Goal: Check status: Check status

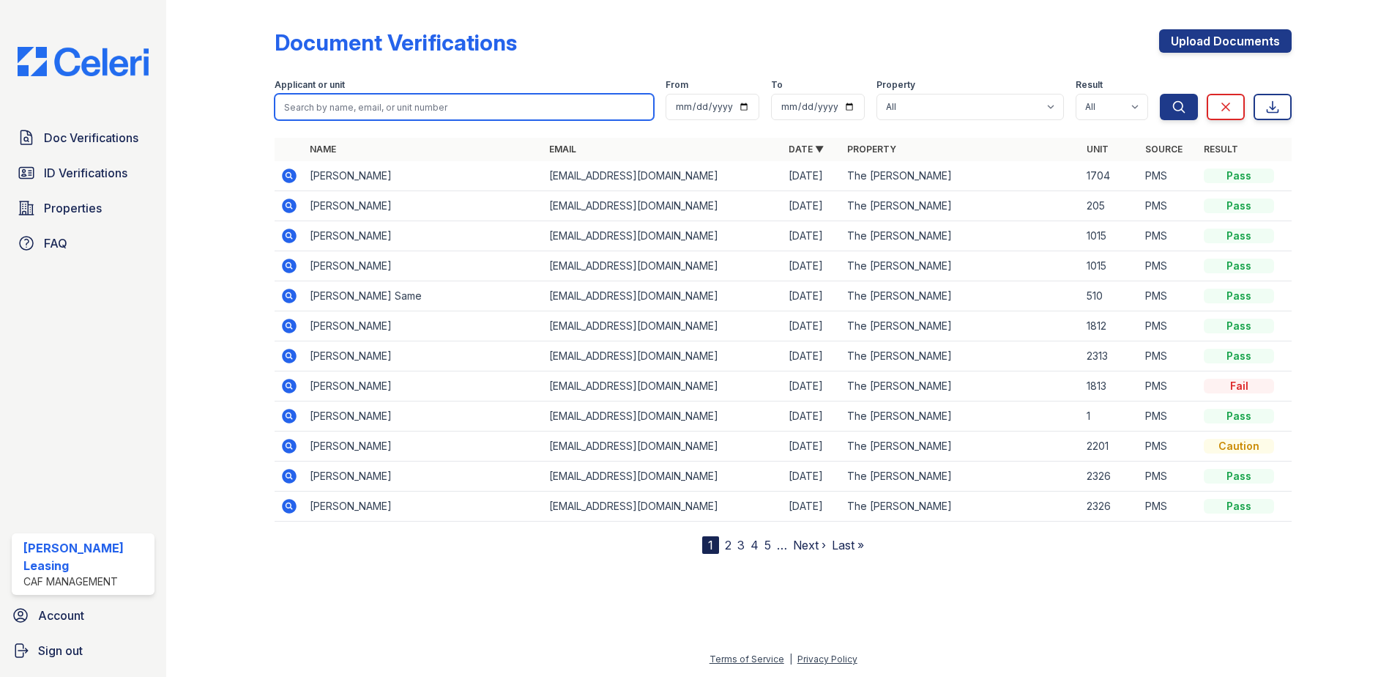
click at [485, 103] on input "search" at bounding box center [464, 107] width 379 height 26
type input "c"
type input "[PERSON_NAME]"
click at [1160, 94] on button "Search" at bounding box center [1179, 107] width 38 height 26
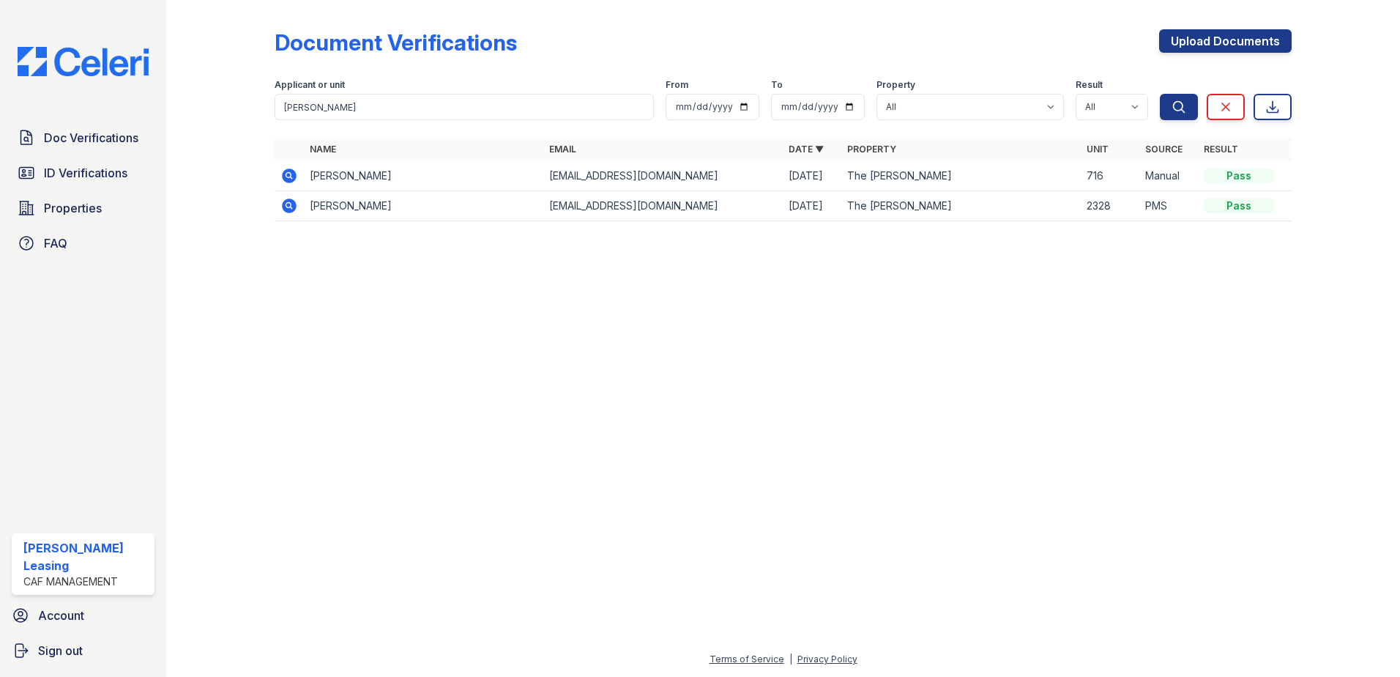
click at [289, 180] on icon at bounding box center [289, 175] width 15 height 15
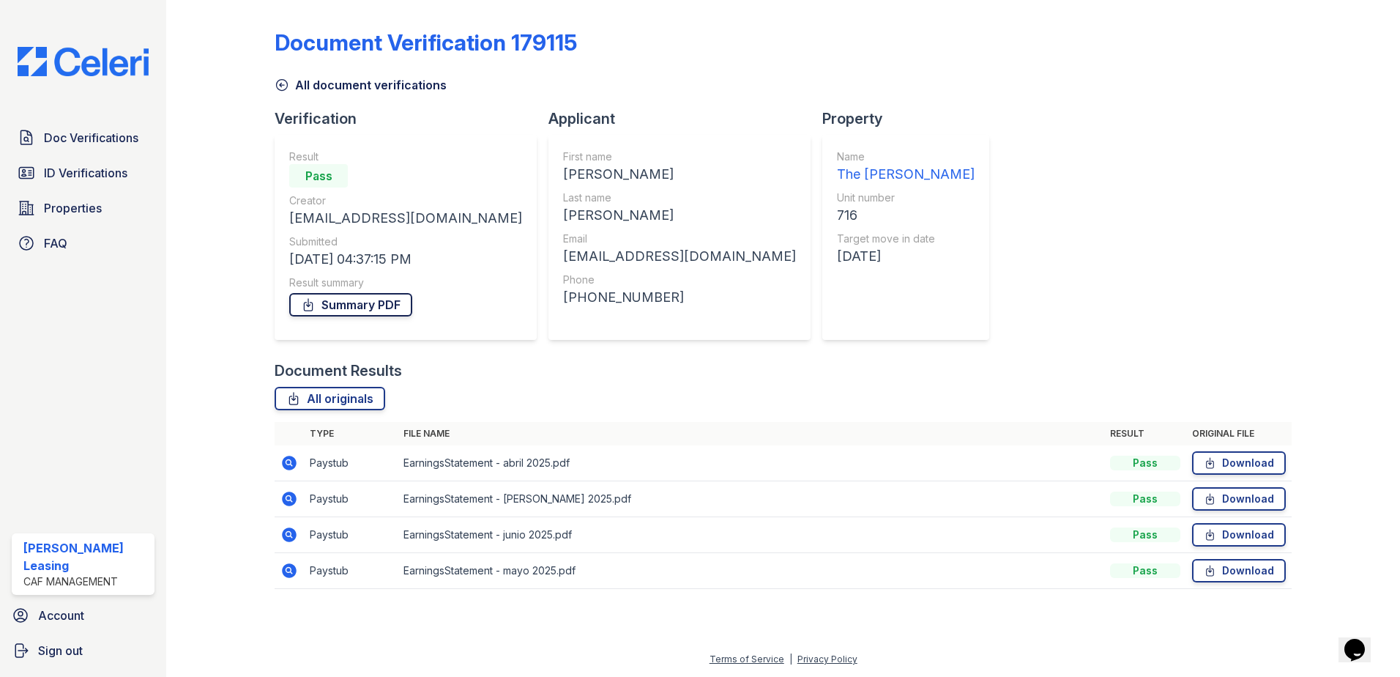
click at [395, 308] on link "Summary PDF" at bounding box center [350, 304] width 123 height 23
click at [88, 168] on span "ID Verifications" at bounding box center [85, 173] width 83 height 18
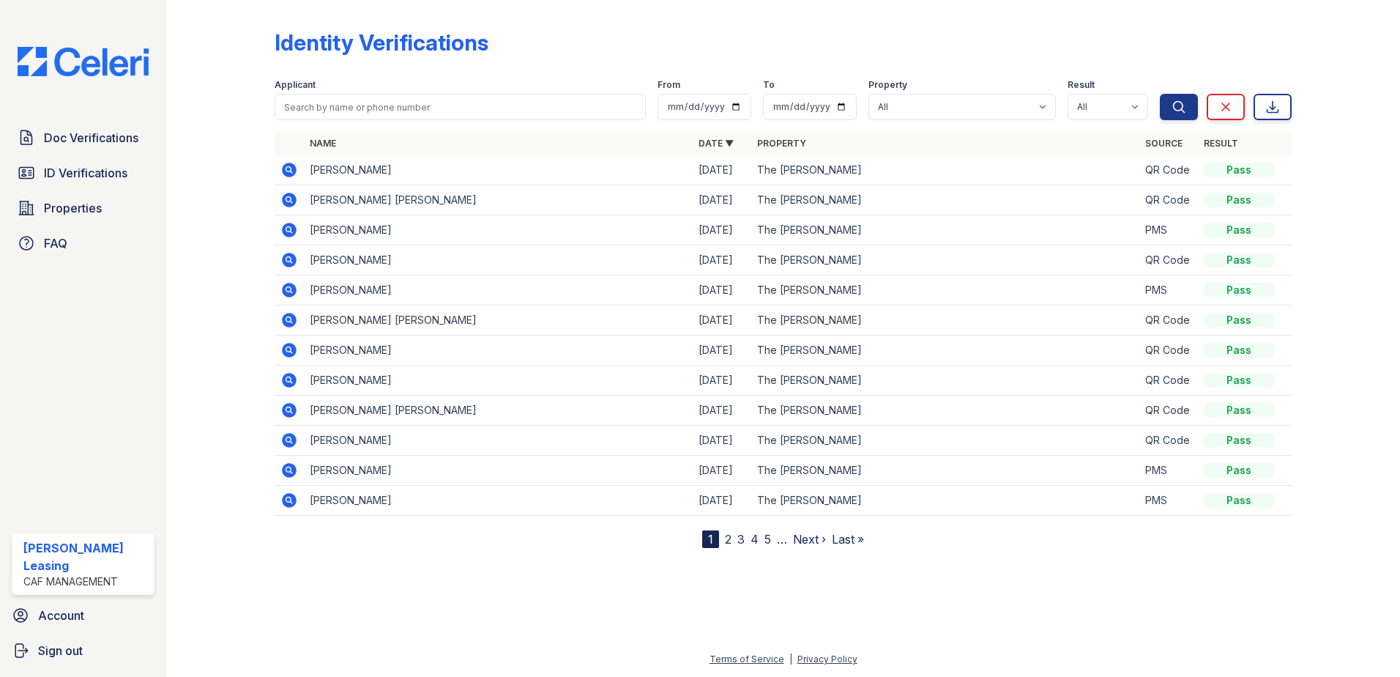
click at [449, 120] on form "Applicant From To Property All The Morgan Result All Pass Fail Caution Resubmit…" at bounding box center [783, 96] width 1017 height 59
click at [450, 114] on input "search" at bounding box center [460, 107] width 371 height 26
type input "[PERSON_NAME]"
click at [1160, 94] on button "Search" at bounding box center [1179, 107] width 38 height 26
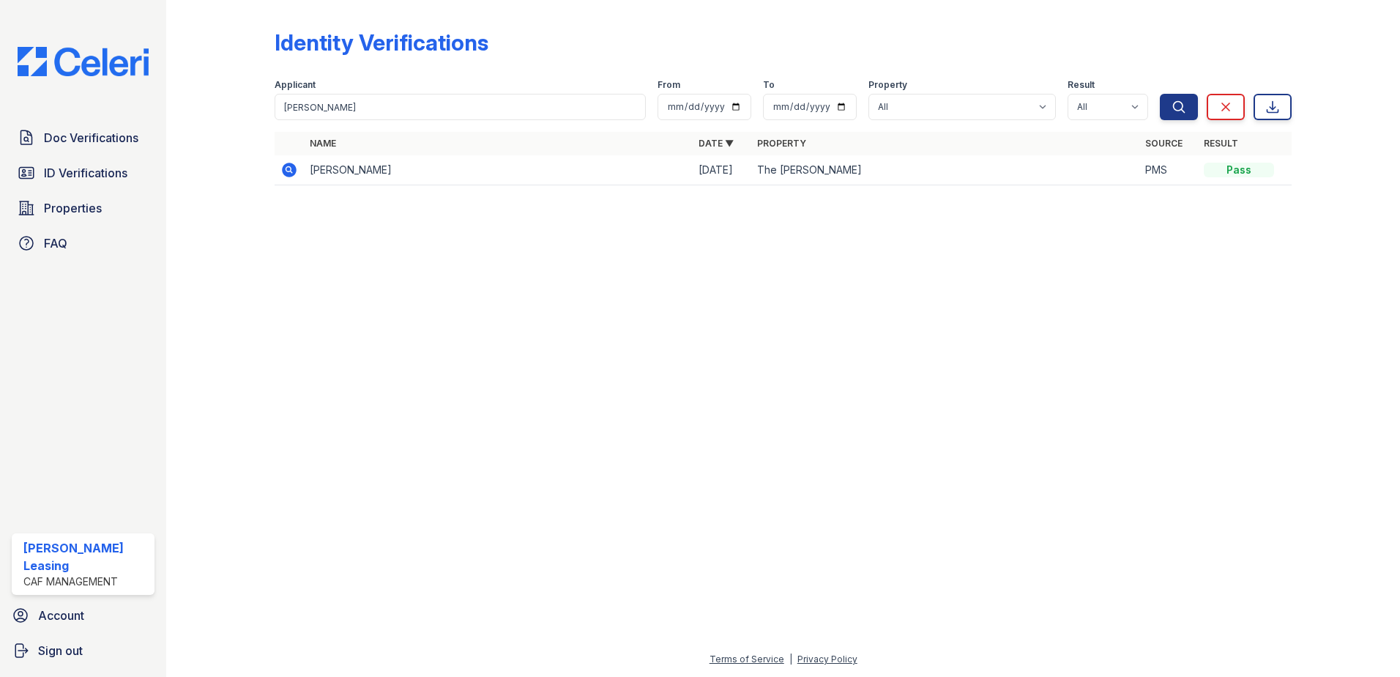
click at [289, 172] on icon at bounding box center [289, 170] width 15 height 15
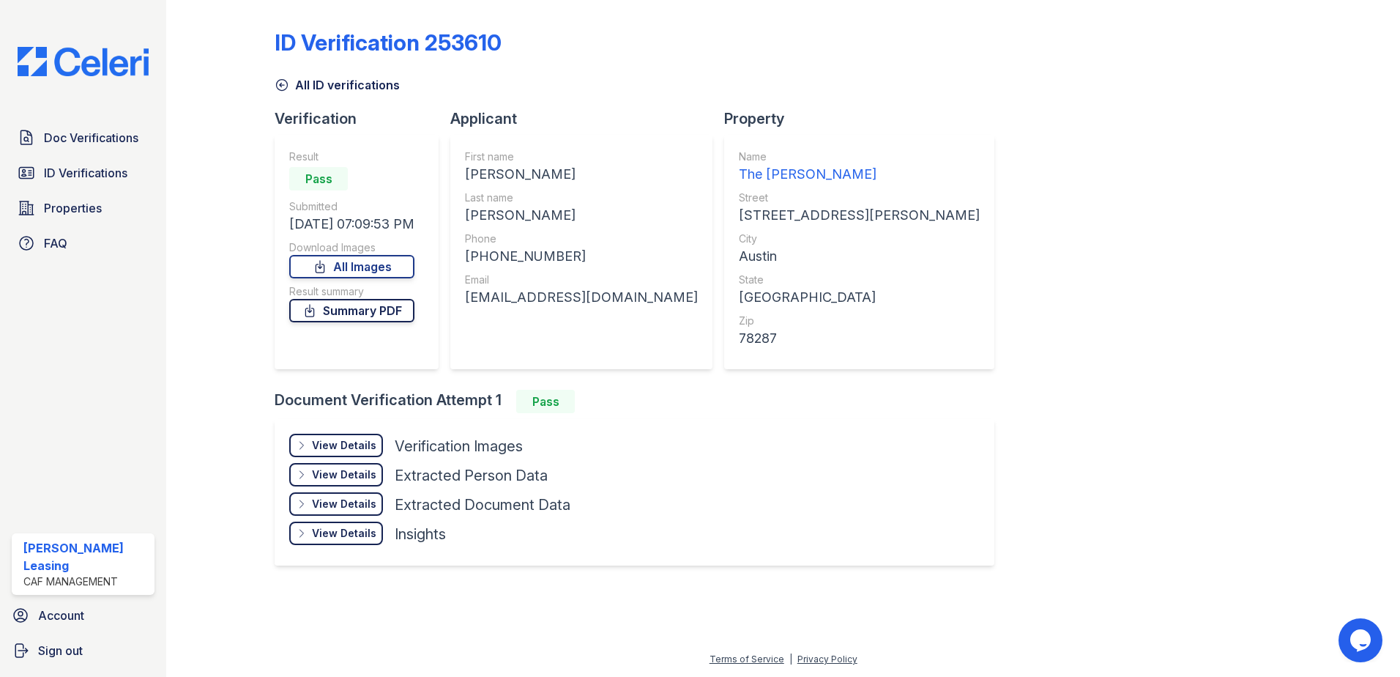
click at [392, 311] on link "Summary PDF" at bounding box center [351, 310] width 125 height 23
click at [59, 171] on span "ID Verifications" at bounding box center [85, 173] width 83 height 18
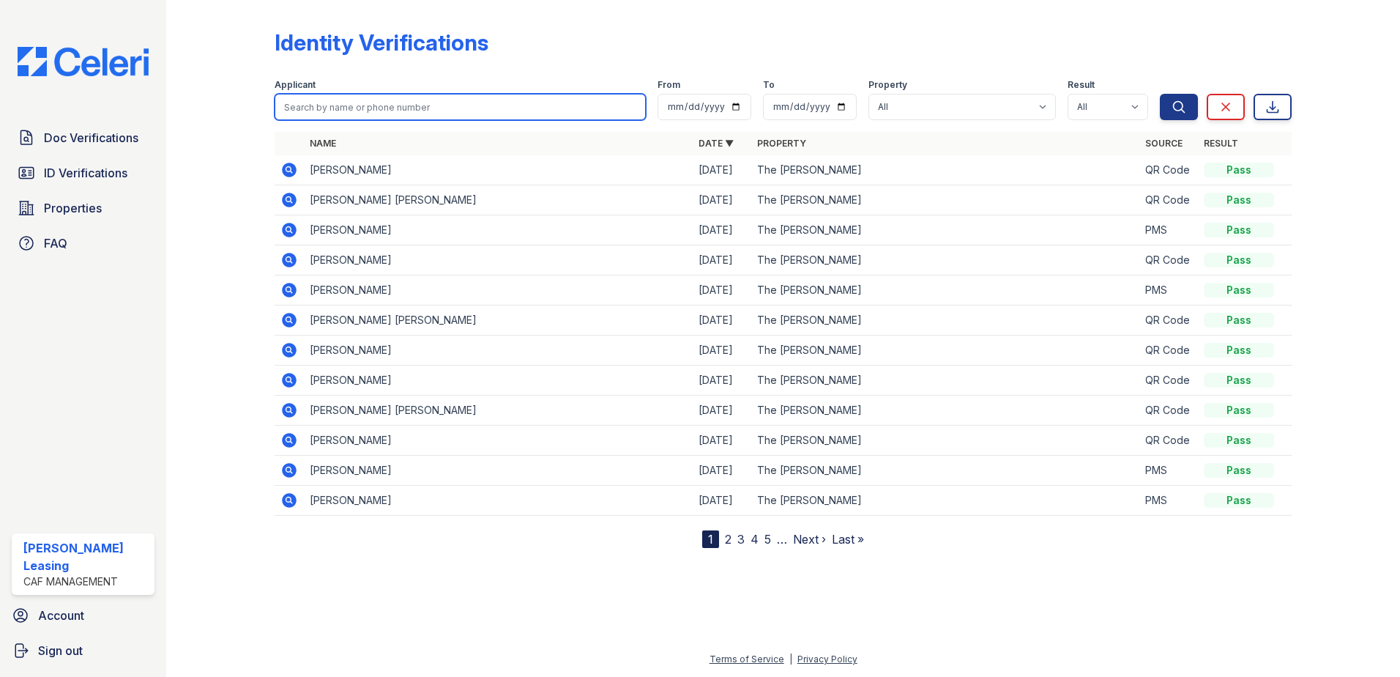
click at [408, 106] on input "search" at bounding box center [460, 107] width 371 height 26
type input "[PERSON_NAME]"
click at [1160, 94] on button "Search" at bounding box center [1179, 107] width 38 height 26
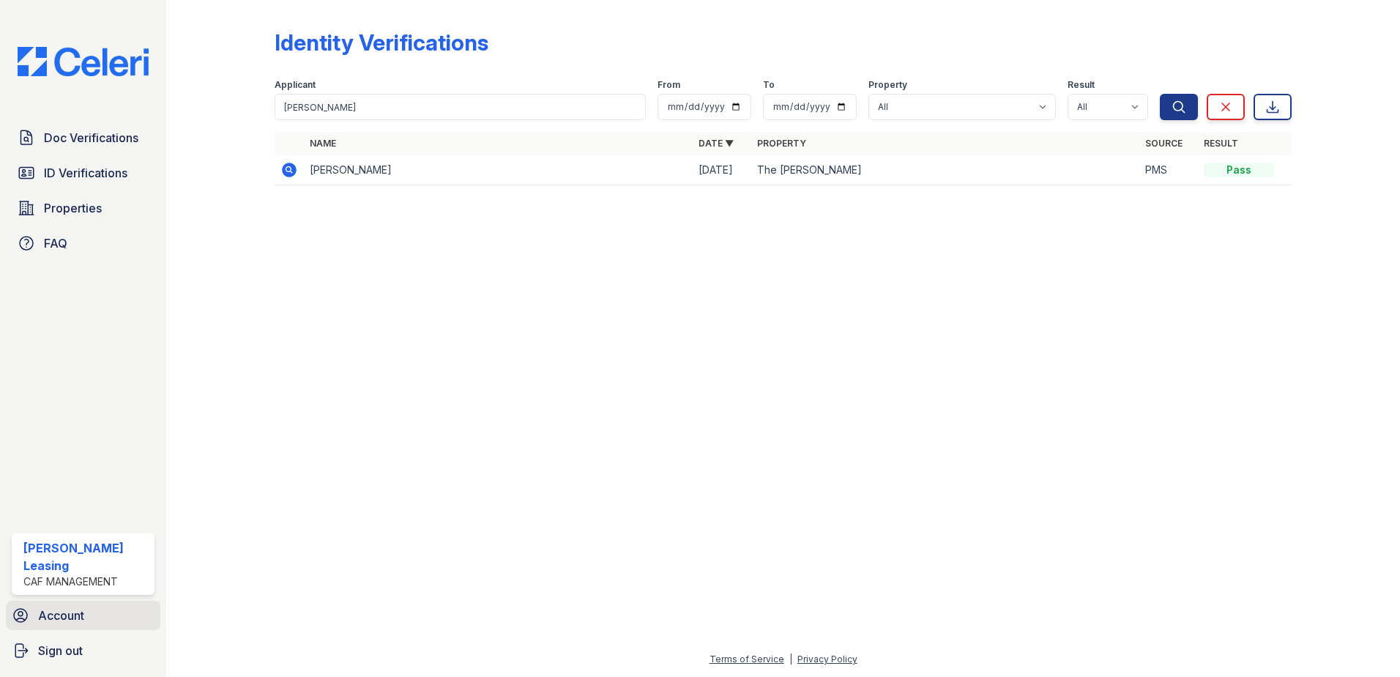
click at [86, 618] on link "Account" at bounding box center [83, 615] width 155 height 29
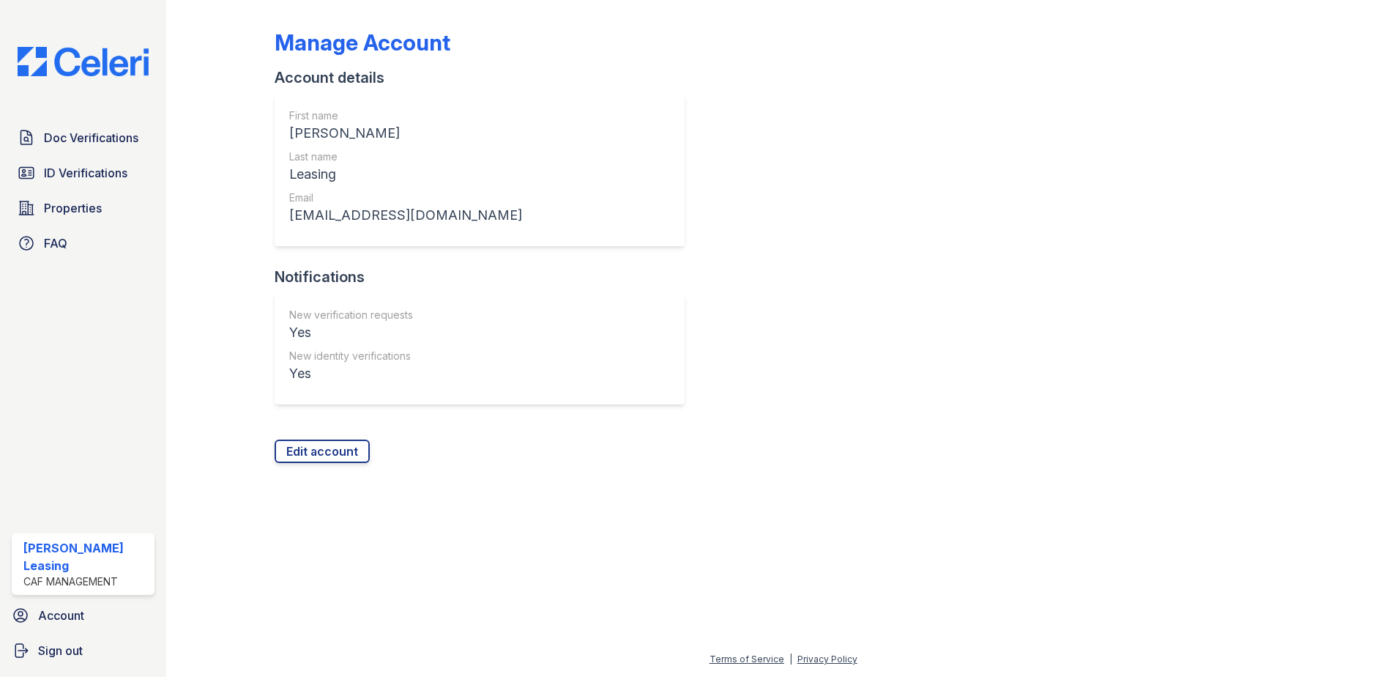
click at [185, 442] on div "Manage Account Account details First name Morgan Last name Leasing Email morgan…" at bounding box center [783, 338] width 1234 height 677
click at [94, 174] on span "ID Verifications" at bounding box center [85, 173] width 83 height 18
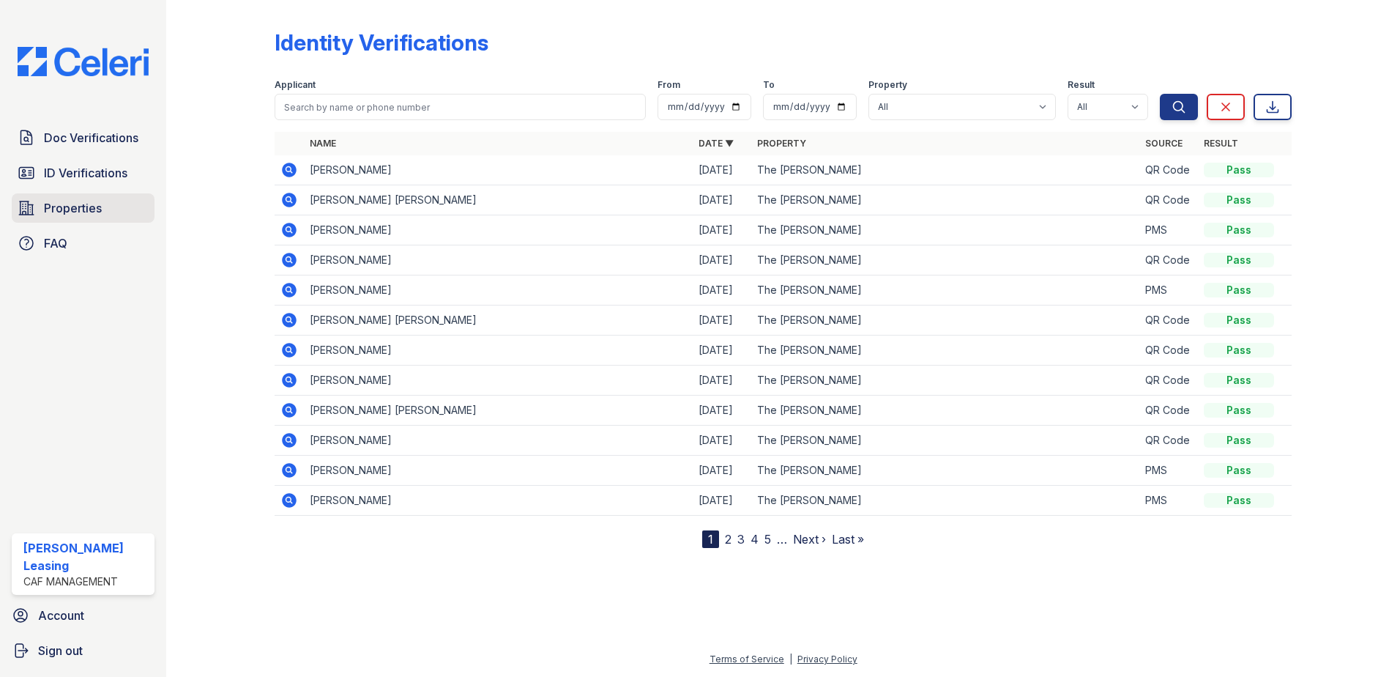
click at [111, 206] on link "Properties" at bounding box center [83, 207] width 143 height 29
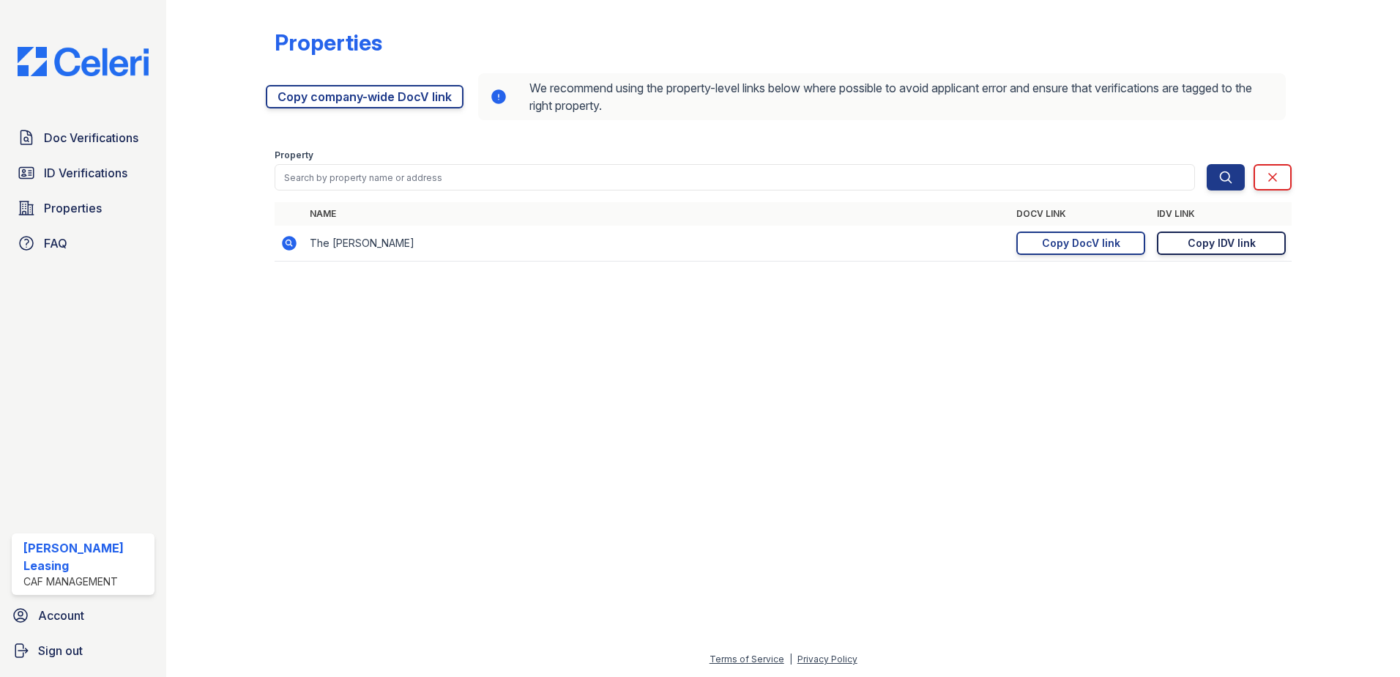
click at [1204, 247] on div "Copy IDV link" at bounding box center [1222, 243] width 68 height 15
click at [105, 173] on span "ID Verifications" at bounding box center [85, 173] width 83 height 18
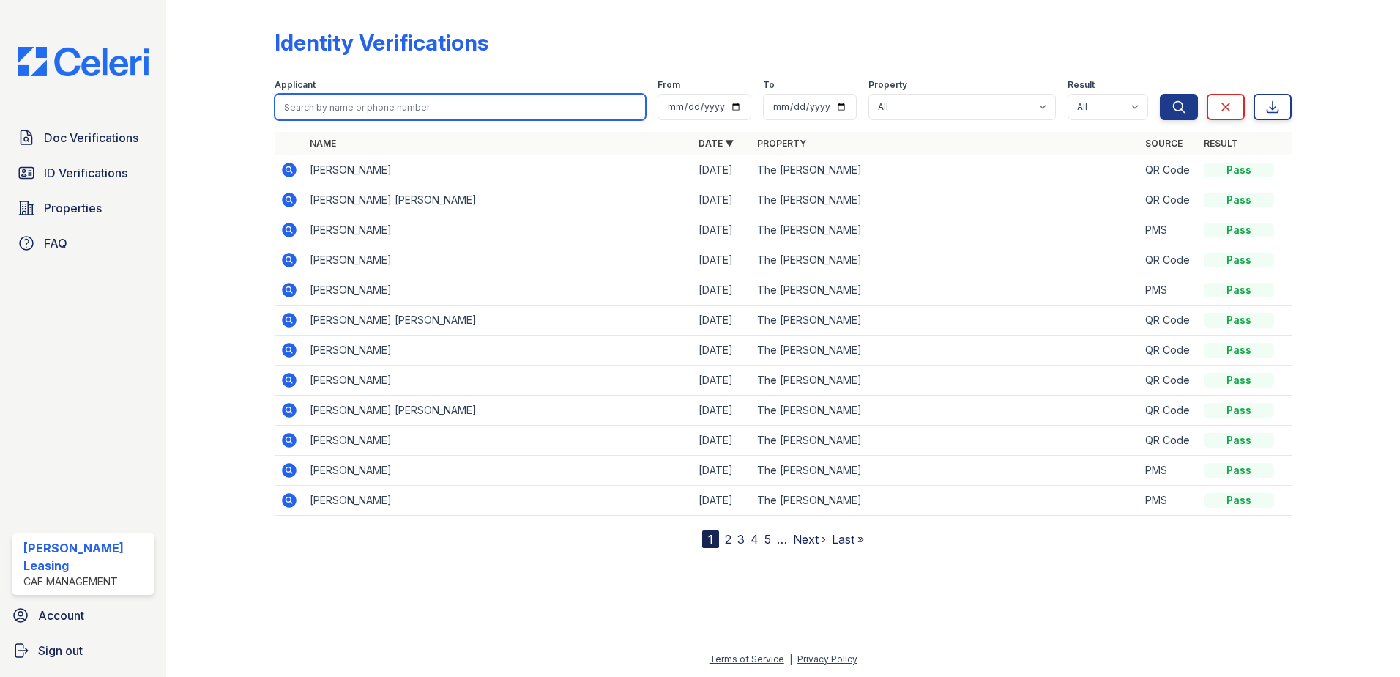
click at [436, 106] on input "search" at bounding box center [460, 107] width 371 height 26
type input "[PERSON_NAME]"
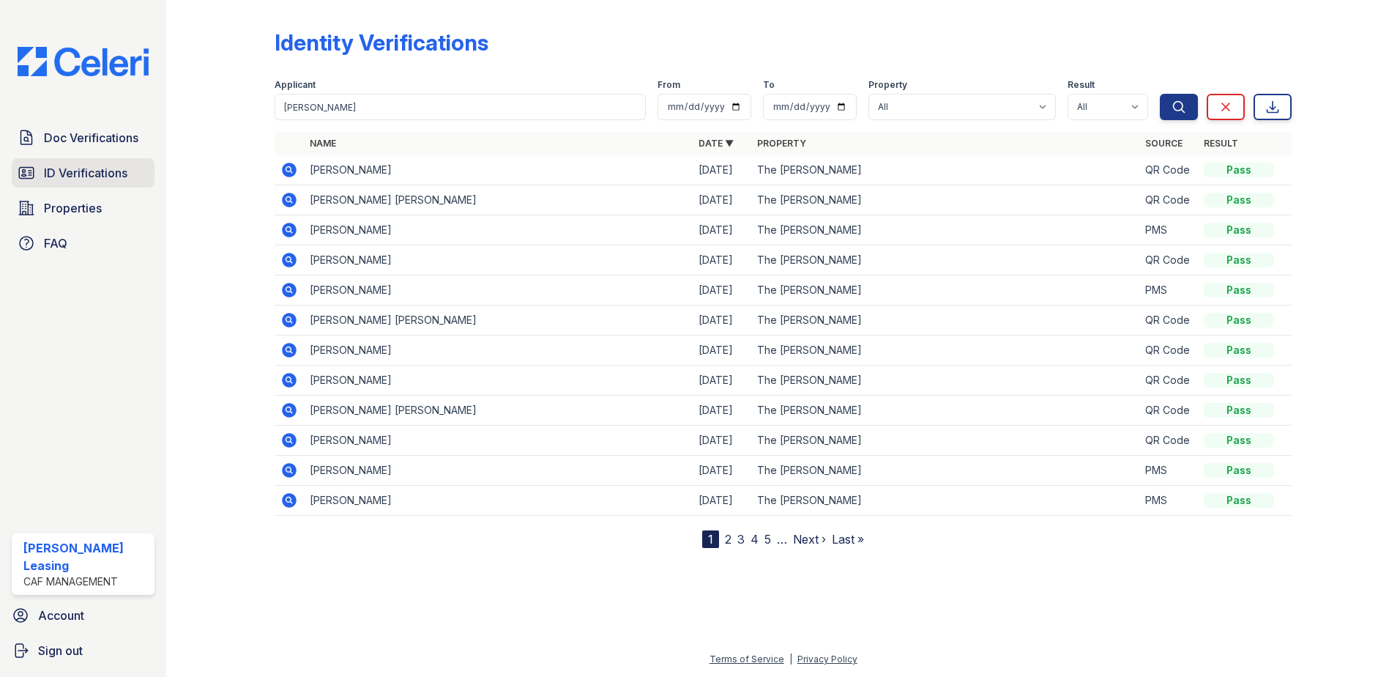
click at [118, 162] on link "ID Verifications" at bounding box center [83, 172] width 143 height 29
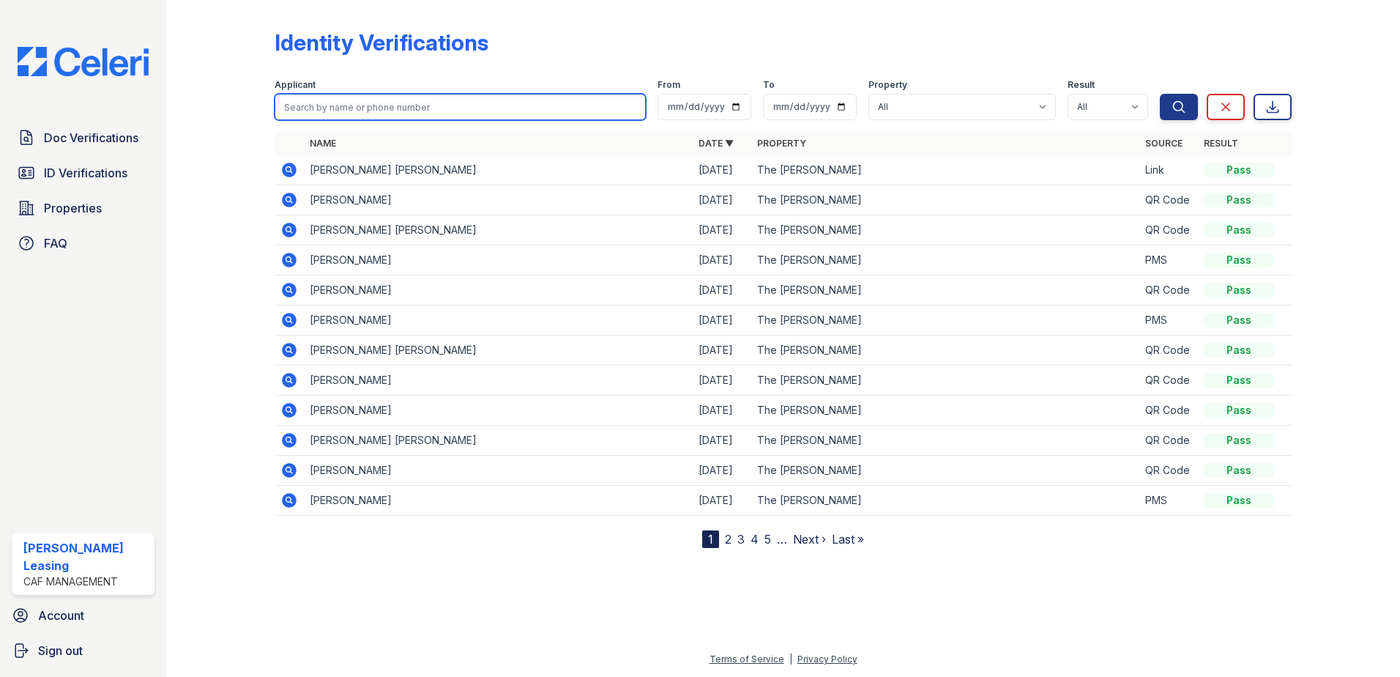
click at [367, 118] on input "search" at bounding box center [460, 107] width 371 height 26
type input "[PERSON_NAME]"
click at [1160, 94] on button "Search" at bounding box center [1179, 107] width 38 height 26
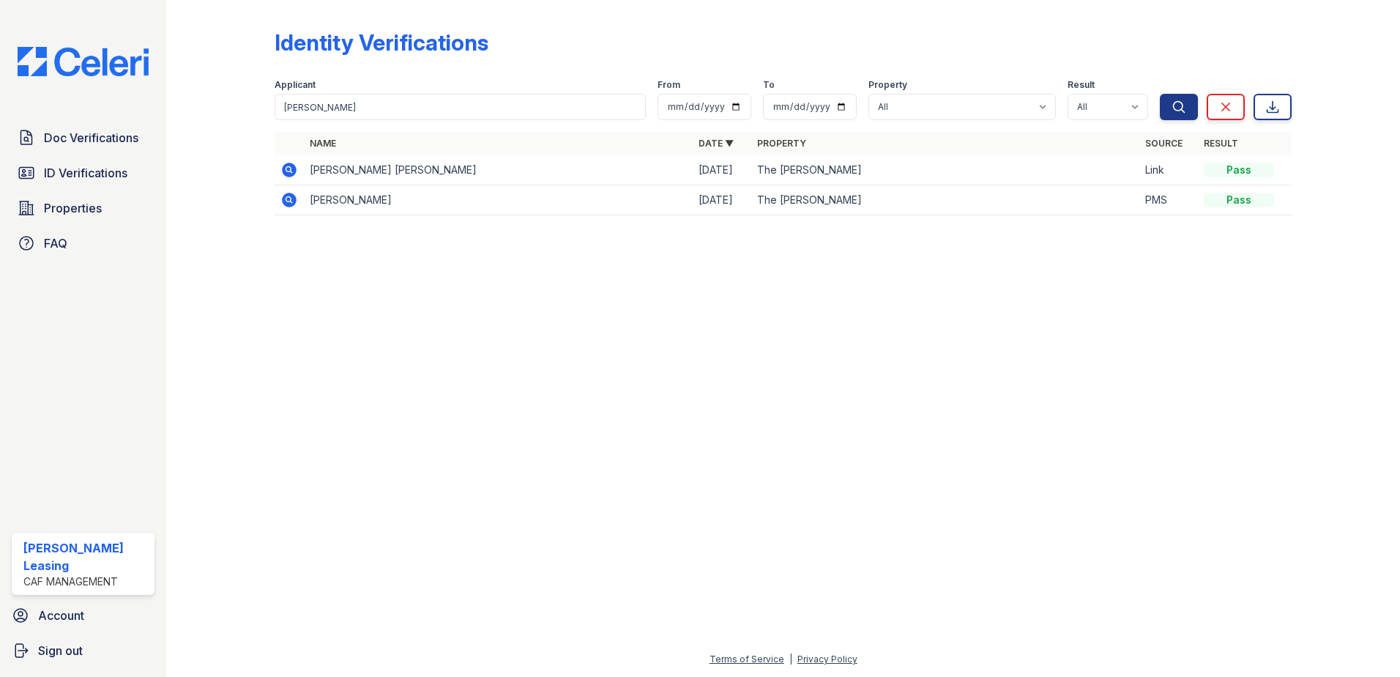
click at [291, 171] on icon at bounding box center [289, 170] width 15 height 15
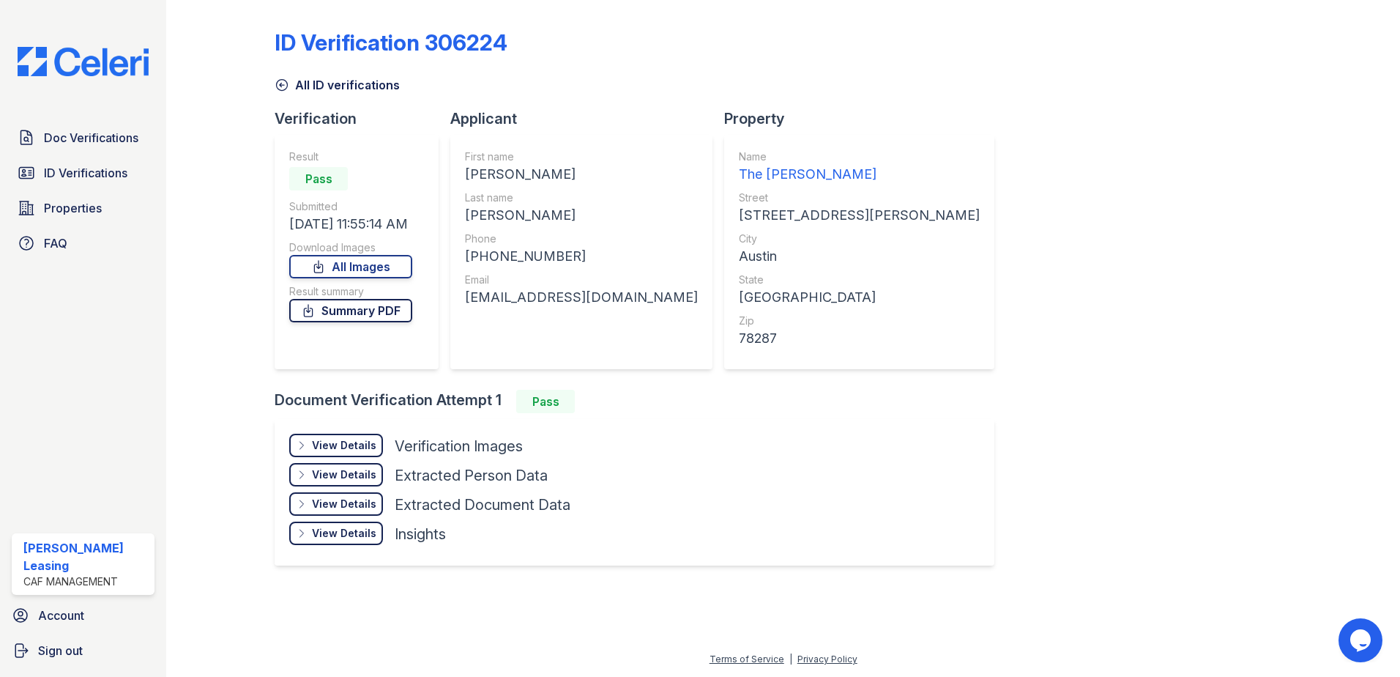
click at [387, 311] on link "Summary PDF" at bounding box center [350, 310] width 123 height 23
